Goal: Navigation & Orientation: Find specific page/section

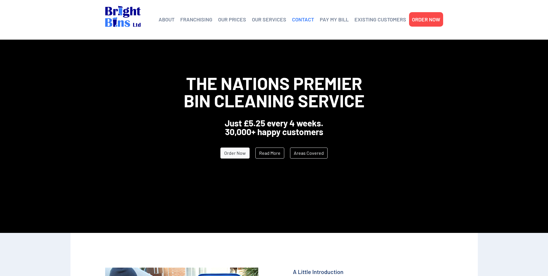
click at [305, 21] on link "CONTACT" at bounding box center [303, 19] width 22 height 9
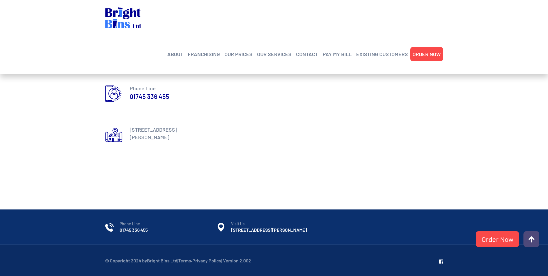
scroll to position [294, 0]
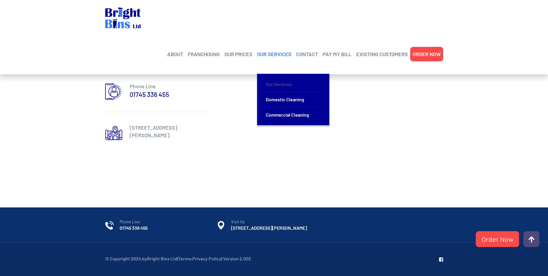
click at [275, 77] on link "Our Services" at bounding box center [293, 84] width 55 height 15
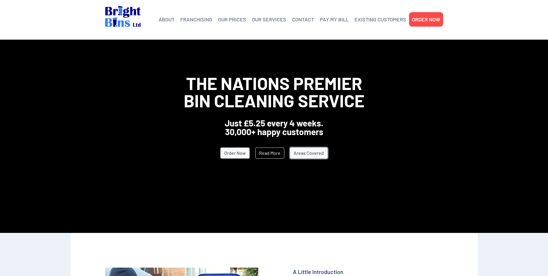
click at [303, 154] on link "Areas Covered" at bounding box center [309, 152] width 38 height 11
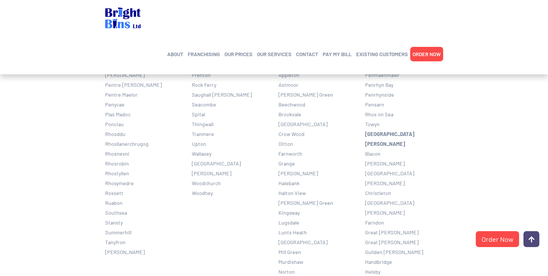
scroll to position [405, 0]
